Goal: Check status: Check status

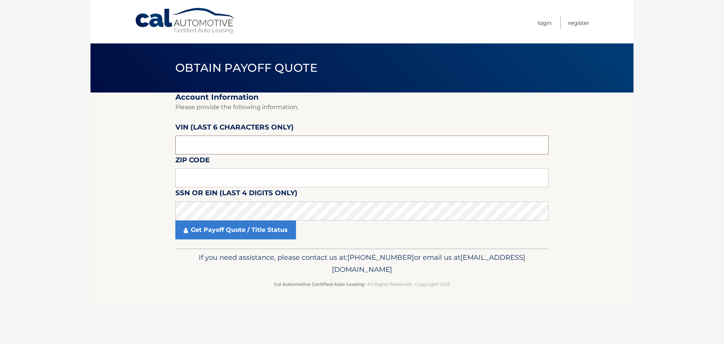
click at [228, 140] on input "text" at bounding box center [362, 144] width 374 height 19
type input "n70562"
type input "16509"
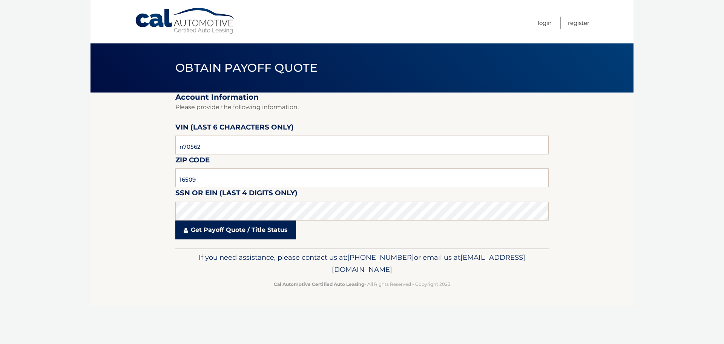
click at [188, 226] on link "Get Payoff Quote / Title Status" at bounding box center [235, 229] width 121 height 19
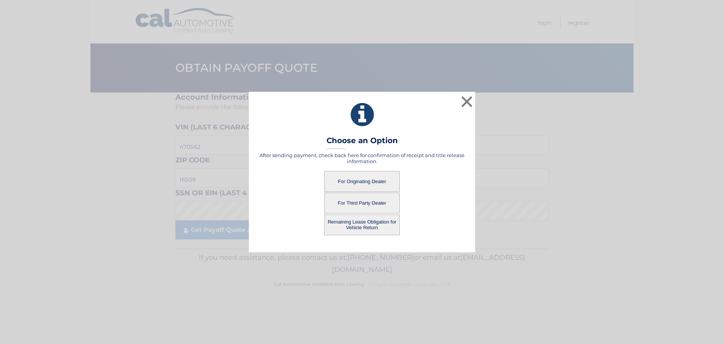
click at [363, 177] on button "For Originating Dealer" at bounding box center [361, 181] width 75 height 21
click at [379, 186] on button "For Originating Dealer" at bounding box center [361, 181] width 75 height 21
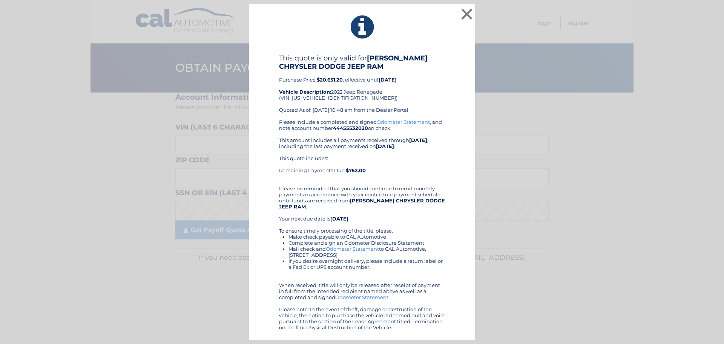
click at [324, 82] on b "$20,651.20" at bounding box center [330, 80] width 26 height 6
